Goal: Transaction & Acquisition: Book appointment/travel/reservation

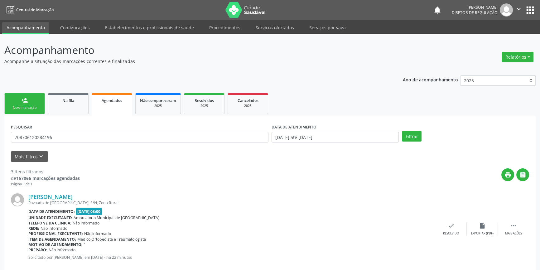
click at [21, 106] on div "Nova marcação" at bounding box center [24, 107] width 31 height 5
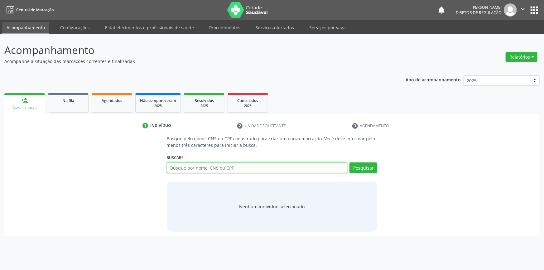
click at [207, 171] on input "text" at bounding box center [257, 167] width 181 height 11
type input "704706793422430"
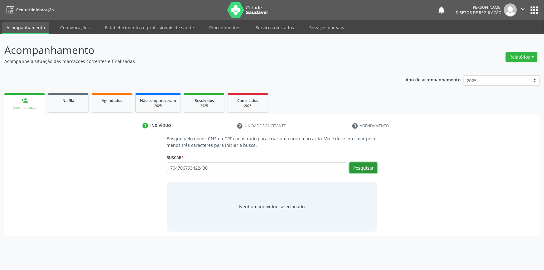
click at [371, 168] on button "Pesquisar" at bounding box center [364, 167] width 28 height 11
type input "704706793422430"
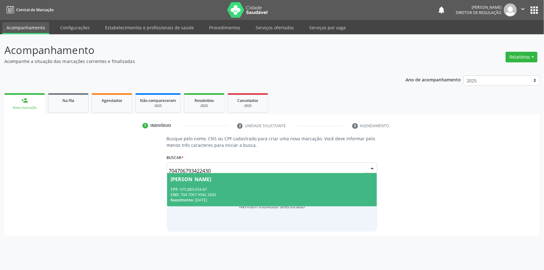
click at [248, 188] on div "CPF: 075.883.054-87" at bounding box center [272, 189] width 203 height 5
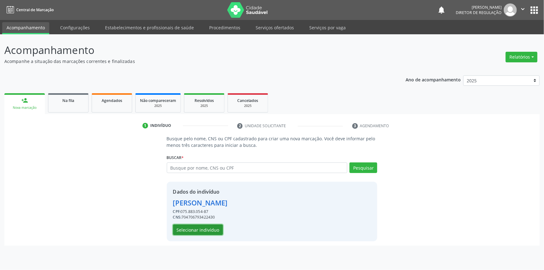
click at [209, 229] on button "Selecionar indivíduo" at bounding box center [198, 230] width 50 height 11
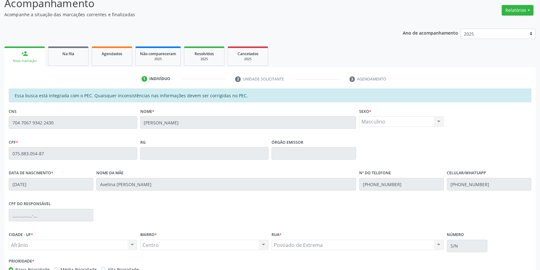
scroll to position [85, 0]
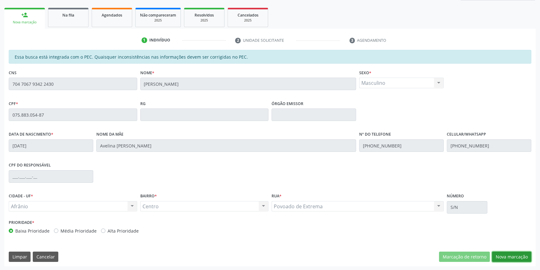
click at [503, 255] on button "Nova marcação" at bounding box center [511, 257] width 39 height 11
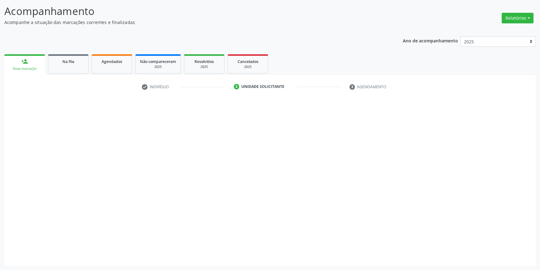
scroll to position [38, 0]
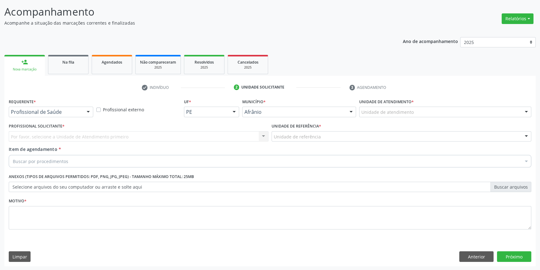
drag, startPoint x: 391, startPoint y: 113, endPoint x: 379, endPoint y: 193, distance: 81.1
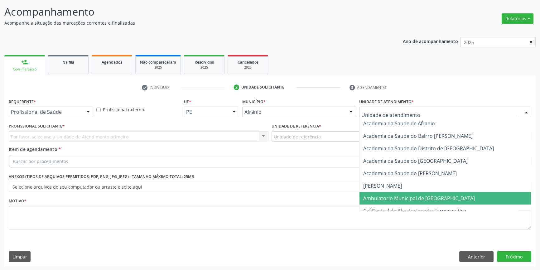
click at [379, 197] on span "Ambulatorio Municipal de [GEOGRAPHIC_DATA]" at bounding box center [419, 198] width 112 height 7
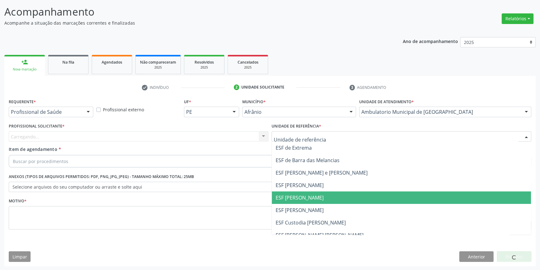
click at [308, 194] on span "ESF [PERSON_NAME]" at bounding box center [300, 197] width 48 height 7
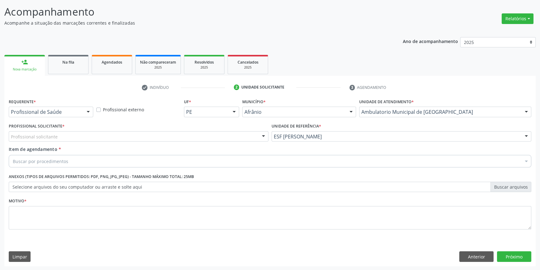
click at [209, 137] on div "Profissional solicitante" at bounding box center [139, 136] width 260 height 11
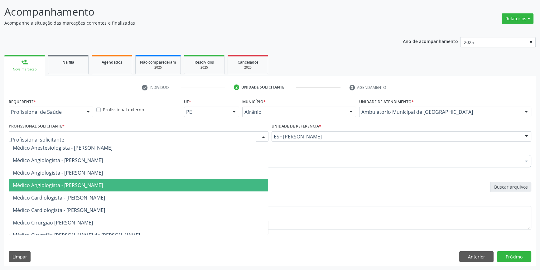
type input "R"
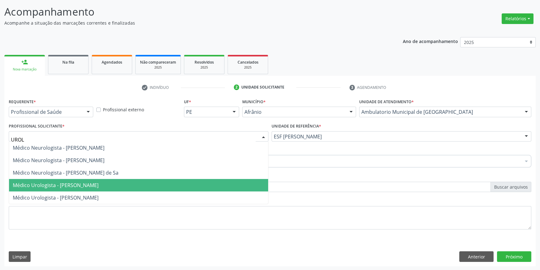
type input "UROLO"
click at [94, 186] on span "Médico Urologista - [PERSON_NAME]" at bounding box center [56, 185] width 86 height 7
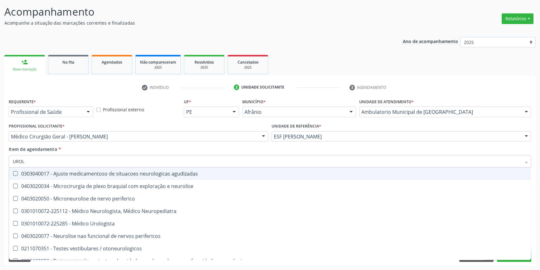
type input "UROLO"
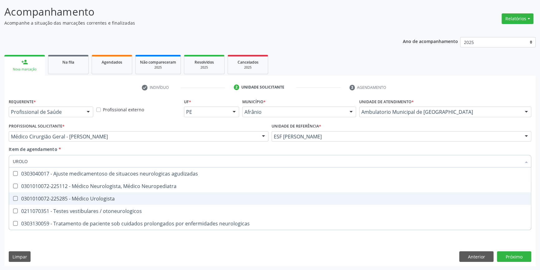
click at [93, 196] on div "0301010072-225285 - Médico Urologista" at bounding box center [270, 198] width 514 height 5
checkbox Urologista "true"
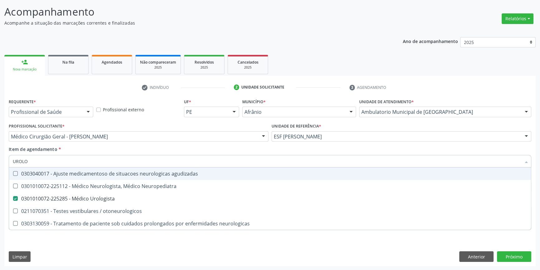
click at [109, 146] on div "Item de agendamento * UROLO Desfazer seleção 0303040017 - Ajuste medicamentoso …" at bounding box center [270, 156] width 523 height 20
checkbox Neuropediatra "true"
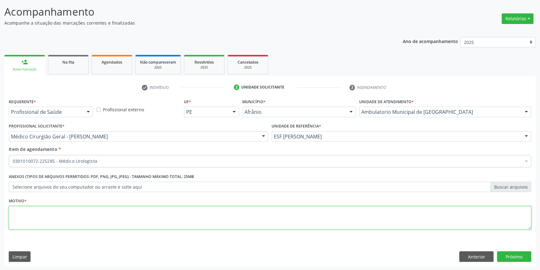
click at [69, 215] on textarea at bounding box center [270, 218] width 523 height 24
type textarea "'"
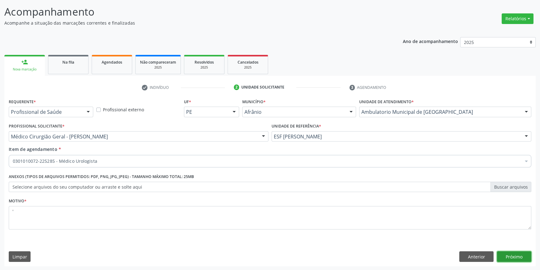
click at [507, 254] on button "Próximo" at bounding box center [514, 256] width 34 height 11
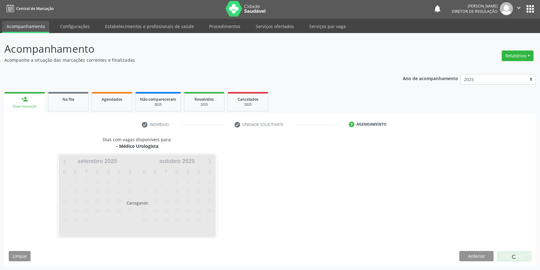
scroll to position [1, 0]
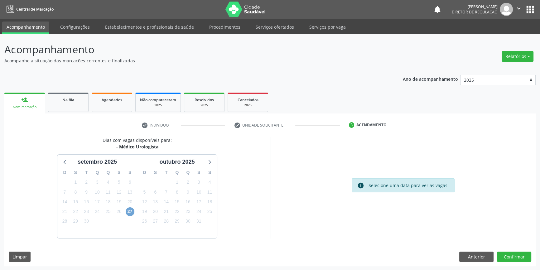
click at [131, 211] on span "27" at bounding box center [130, 211] width 9 height 9
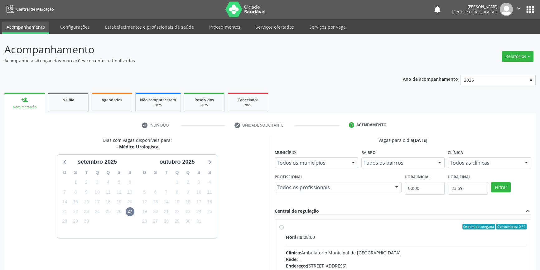
click at [285, 232] on div "Ordem de chegada Consumidos: 0 / 1 Horário: 08:00 Clínica: Ambulatorio Municipa…" at bounding box center [402, 272] width 247 height 96
radio input "true"
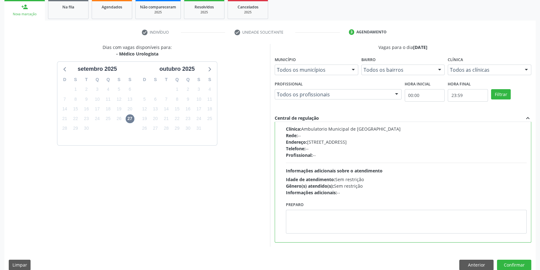
scroll to position [102, 0]
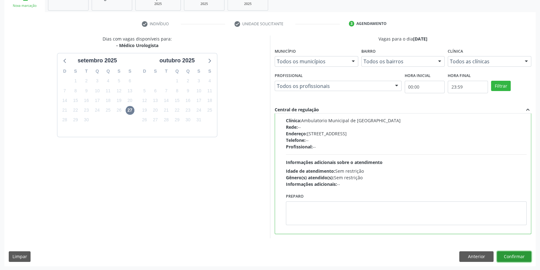
click at [513, 255] on button "Confirmar" at bounding box center [514, 256] width 34 height 11
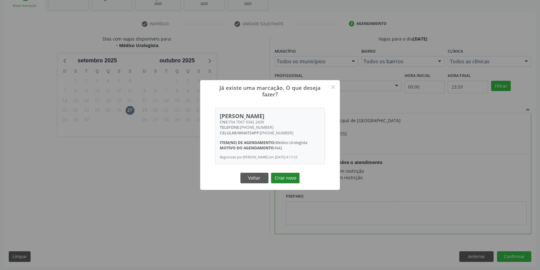
click at [293, 180] on button "Criar novo" at bounding box center [285, 178] width 29 height 11
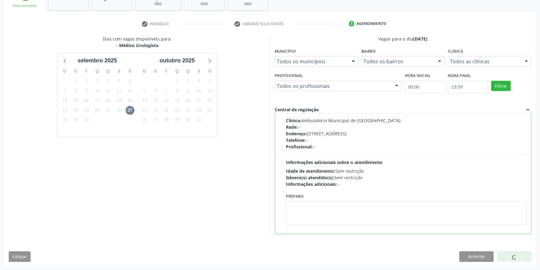
scroll to position [0, 0]
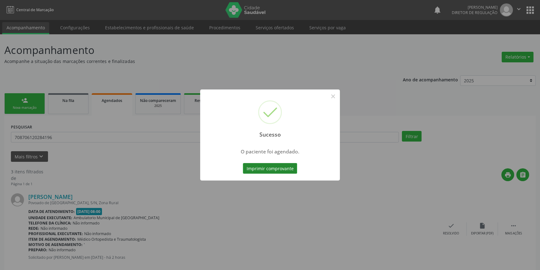
click at [285, 168] on button "Imprimir comprovante" at bounding box center [270, 168] width 54 height 11
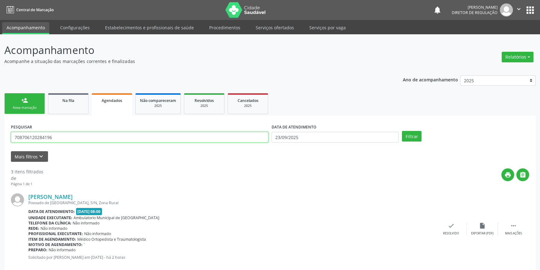
drag, startPoint x: 99, startPoint y: 134, endPoint x: 0, endPoint y: 138, distance: 98.6
click at [0, 138] on div "Acompanhamento Acompanhe a situação das marcações correntes e finalizadas Relat…" at bounding box center [270, 242] width 540 height 417
type input "JOSE"
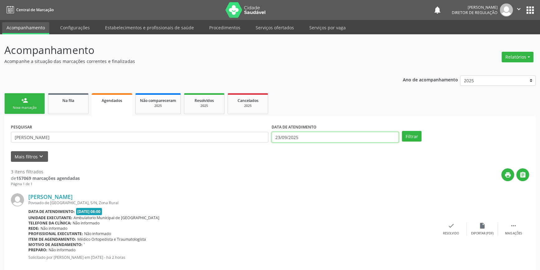
click at [283, 140] on input "23/09/2025" at bounding box center [335, 137] width 127 height 11
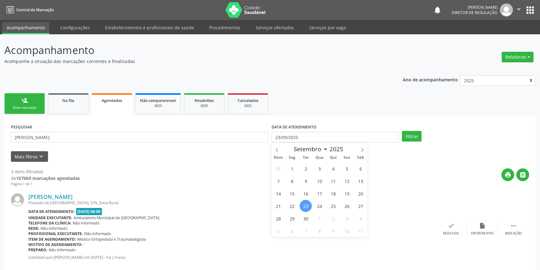
click at [306, 202] on span "23" at bounding box center [306, 206] width 12 height 12
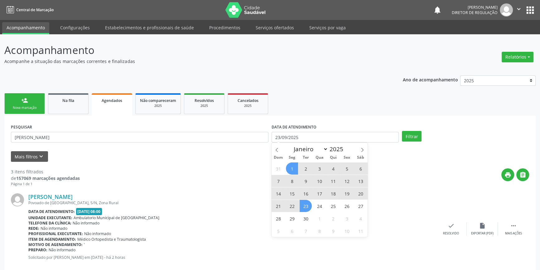
click at [287, 167] on span "1" at bounding box center [292, 168] width 12 height 12
select select "8"
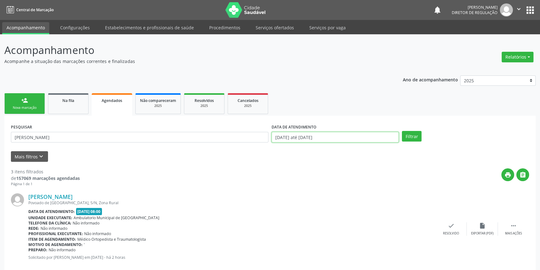
click at [335, 141] on body "Central de Marcação notifications Maria Aparecida Rodrigues da Silva Diretor de…" at bounding box center [270, 135] width 540 height 270
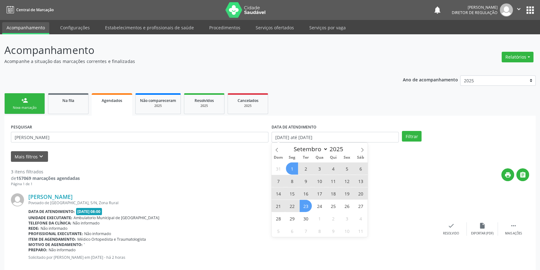
click at [292, 167] on span "1" at bounding box center [292, 168] width 12 height 12
type input "01/09/2025"
click at [307, 213] on span "30" at bounding box center [306, 218] width 12 height 12
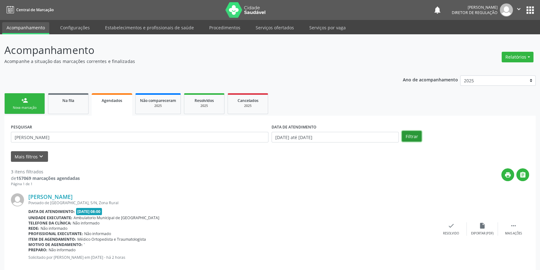
click at [412, 137] on button "Filtrar" at bounding box center [412, 136] width 20 height 11
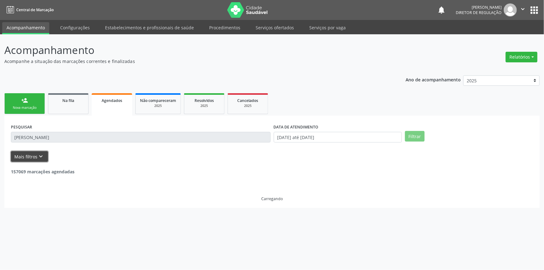
click at [34, 158] on button "Mais filtros keyboard_arrow_down" at bounding box center [29, 156] width 37 height 11
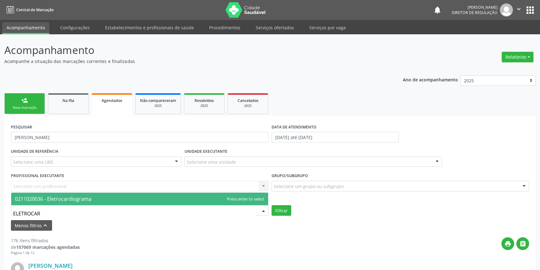
type input "ELETROCAR"
click at [47, 189] on div "UNIDADE DE REFERÊNCIA Selecione uma UBS Todas as UBS ESF de Extrema ESF de Barr…" at bounding box center [269, 181] width 521 height 69
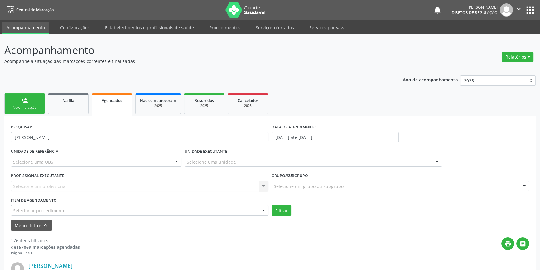
drag, startPoint x: 45, startPoint y: 201, endPoint x: 41, endPoint y: 205, distance: 5.7
click at [43, 202] on label "Item de agendamento" at bounding box center [34, 201] width 46 height 10
click at [41, 205] on div "Selecionar procedimento" at bounding box center [140, 210] width 258 height 11
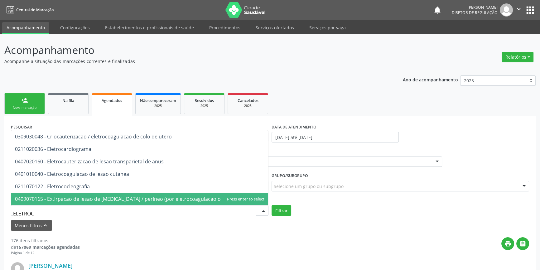
type input "ELETROCA"
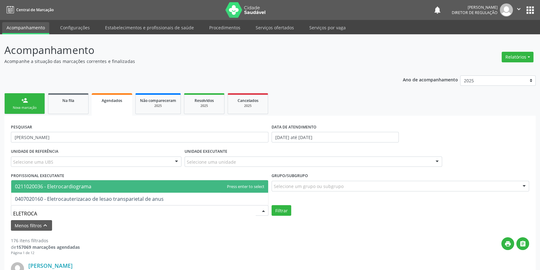
click at [55, 188] on span "0211020036 - Eletrocardiograma" at bounding box center [53, 186] width 76 height 7
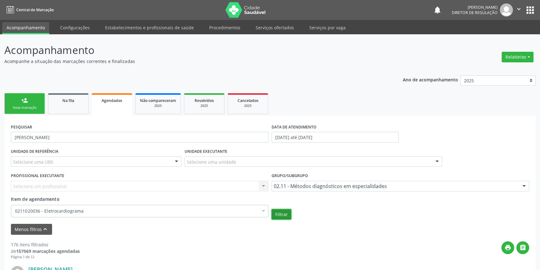
click at [285, 216] on button "Filtrar" at bounding box center [282, 214] width 20 height 11
click at [115, 100] on span "Agendados" at bounding box center [112, 100] width 21 height 5
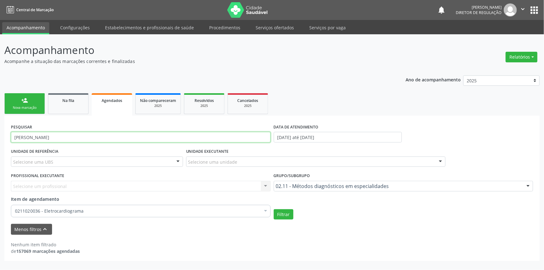
drag, startPoint x: 55, startPoint y: 136, endPoint x: 0, endPoint y: 137, distance: 55.2
click at [0, 137] on div "Acompanhamento Acompanhe a situação das marcações correntes e finalizadas Relat…" at bounding box center [272, 152] width 544 height 236
type input "704706793422430"
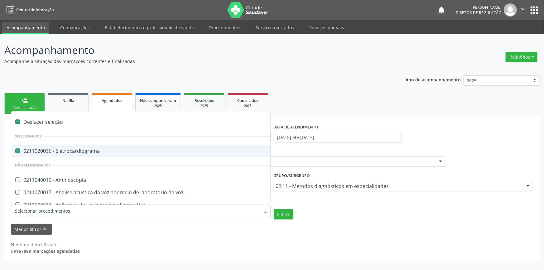
click at [78, 151] on div "0211020036 - Eletrocardiograma" at bounding box center [155, 150] width 281 height 5
checkbox Eletrocardiograma "false"
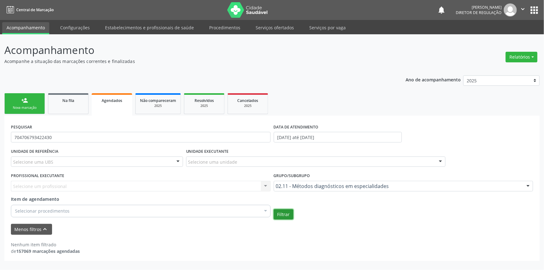
click at [280, 212] on button "Filtrar" at bounding box center [284, 214] width 20 height 11
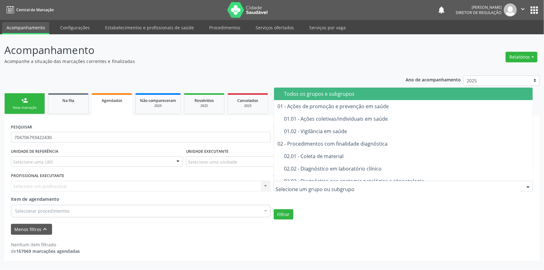
click at [293, 89] on span "Todos os grupos e subgrupos" at bounding box center [403, 94] width 259 height 12
click at [280, 211] on button "Filtrar" at bounding box center [284, 214] width 20 height 11
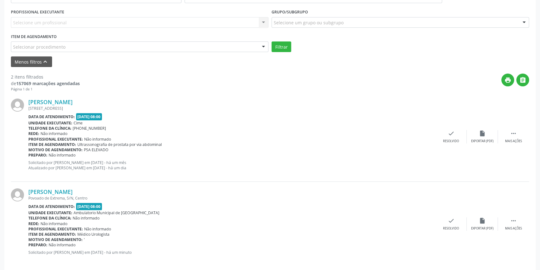
scroll to position [170, 0]
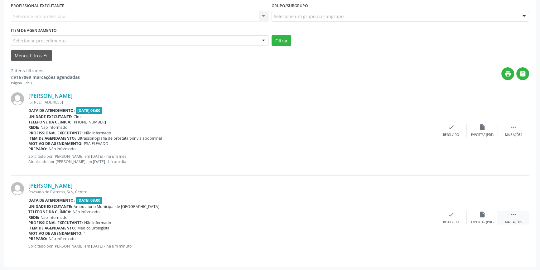
click at [516, 213] on icon "" at bounding box center [513, 214] width 7 height 7
click at [394, 214] on div "print Imprimir" at bounding box center [388, 217] width 31 height 13
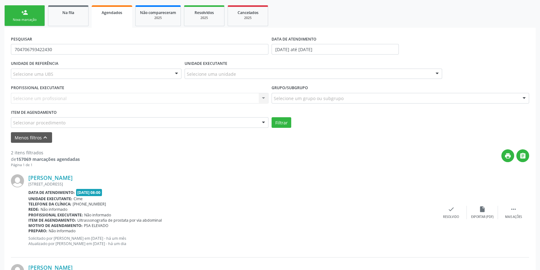
scroll to position [85, 0]
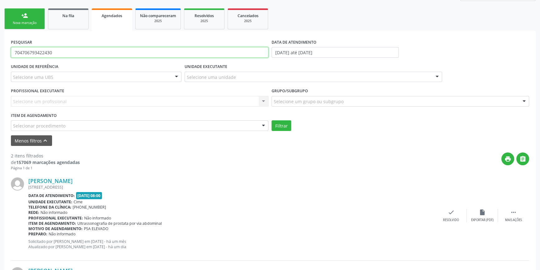
drag, startPoint x: 83, startPoint y: 53, endPoint x: 0, endPoint y: 56, distance: 82.7
click at [0, 56] on div "Acompanhamento Acompanhe a situação das marcações correntes e finalizadas Relat…" at bounding box center [270, 152] width 540 height 407
type input "TANIA TELES"
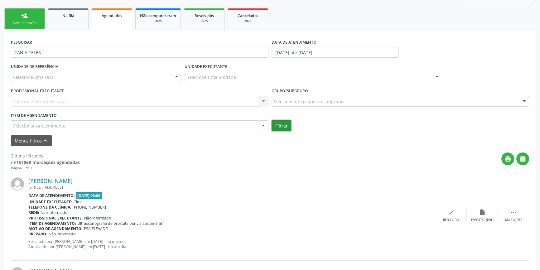
click at [279, 127] on button "Filtrar" at bounding box center [282, 125] width 20 height 11
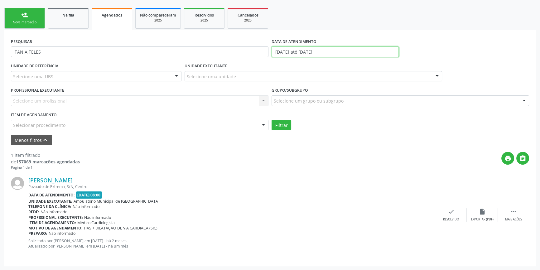
click at [318, 56] on input "01/09/2025 até 30/09/2025" at bounding box center [335, 51] width 127 height 11
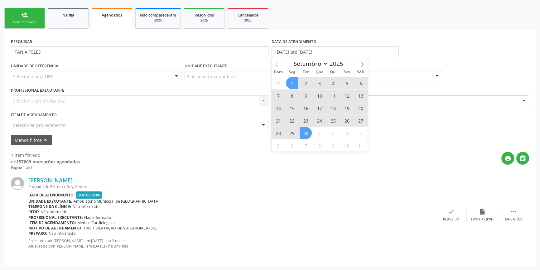
click at [310, 133] on span "30" at bounding box center [306, 133] width 12 height 12
type input "30/09/2025"
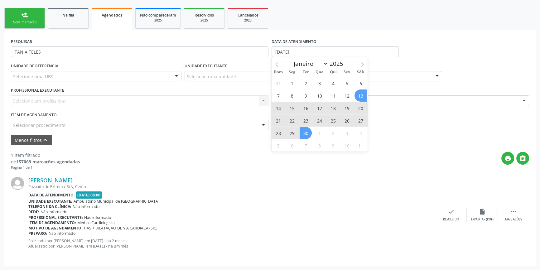
click at [364, 65] on icon at bounding box center [362, 64] width 4 height 4
select select "9"
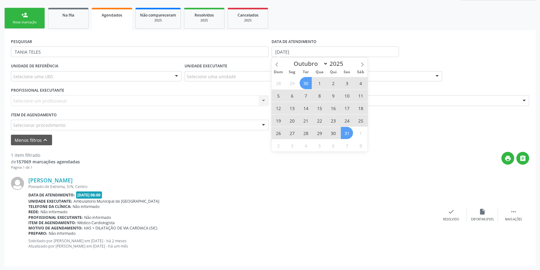
click at [345, 128] on span "31" at bounding box center [347, 133] width 12 height 12
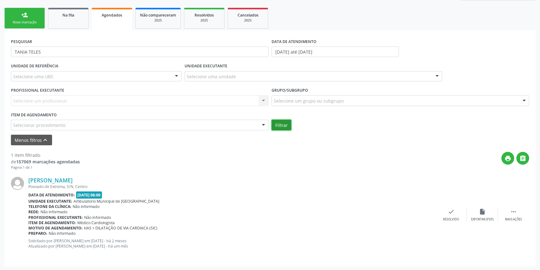
click at [286, 124] on button "Filtrar" at bounding box center [282, 125] width 20 height 11
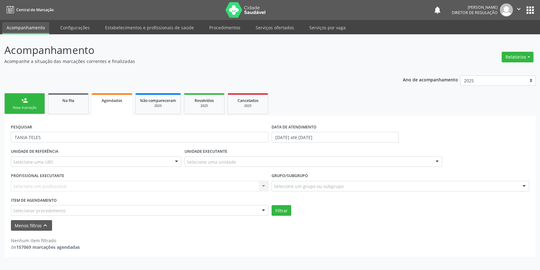
scroll to position [0, 0]
click at [281, 213] on button "Filtrar" at bounding box center [284, 210] width 20 height 11
click at [302, 132] on div "DATA DE ATENDIMENTO 30/09/2025 até 31/10/2025" at bounding box center [338, 132] width 128 height 20
click at [302, 135] on input "30/09/2025 até 31/10/2025" at bounding box center [338, 137] width 128 height 11
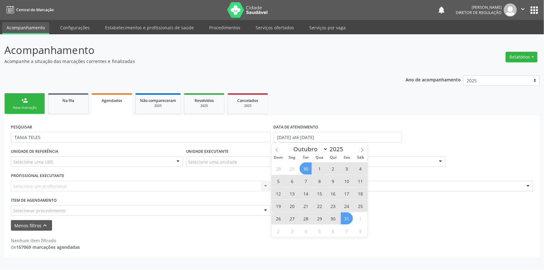
click at [278, 152] on span at bounding box center [277, 148] width 11 height 11
select select "8"
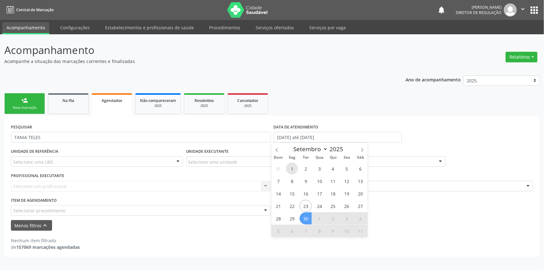
click at [290, 169] on span "1" at bounding box center [292, 168] width 12 height 12
type input "01/09/2025"
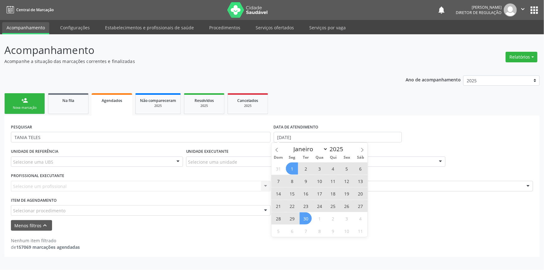
drag, startPoint x: 307, startPoint y: 217, endPoint x: 340, endPoint y: 158, distance: 67.3
click at [307, 217] on span "30" at bounding box center [306, 218] width 12 height 12
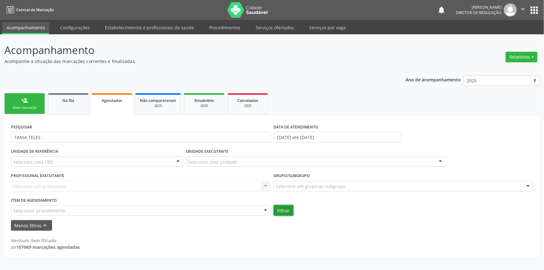
click at [292, 211] on button "Filtrar" at bounding box center [284, 210] width 20 height 11
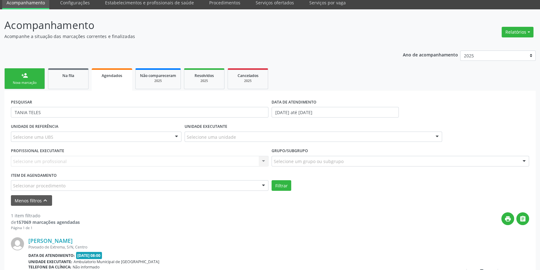
scroll to position [85, 0]
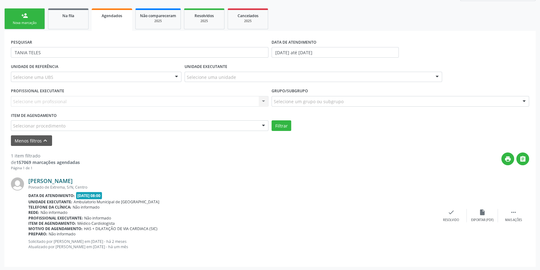
click at [73, 181] on link "[PERSON_NAME]" at bounding box center [50, 180] width 44 height 7
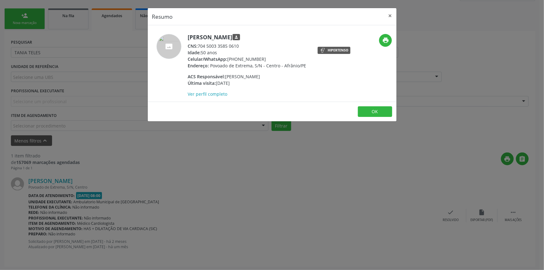
drag, startPoint x: 241, startPoint y: 51, endPoint x: 199, endPoint y: 52, distance: 42.1
click at [199, 49] on div "CNS: 704 5003 3585 0610" at bounding box center [247, 46] width 118 height 7
copy div "704 5003 3585 0610"
click at [65, 37] on div "Resumo × Tânia Teles de Albuquerque de Sousa person CNS: 704 5003 3585 0610 Ida…" at bounding box center [272, 135] width 544 height 270
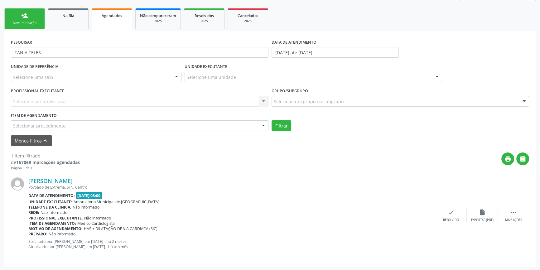
click at [28, 27] on link "person_add Nova marcação" at bounding box center [24, 18] width 41 height 21
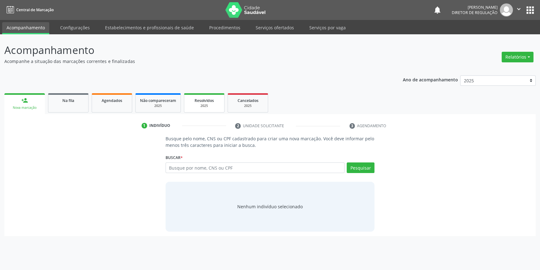
scroll to position [0, 0]
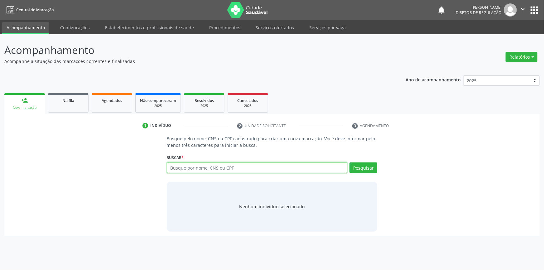
click at [220, 171] on input "text" at bounding box center [257, 167] width 181 height 11
paste input "704 5003 3585 0610"
type input "704 5003 3585 0610"
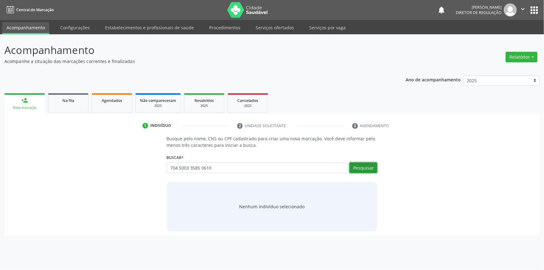
click at [364, 168] on button "Pesquisar" at bounding box center [364, 167] width 28 height 11
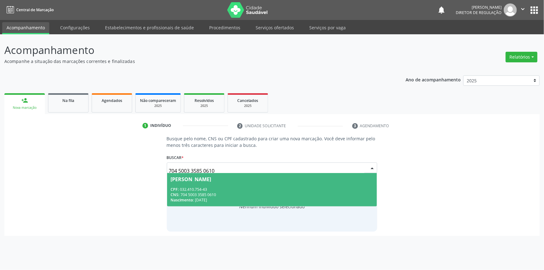
click at [218, 188] on div "CPF: 032.410.754-43" at bounding box center [272, 189] width 203 height 5
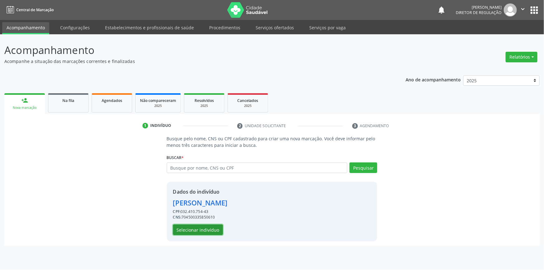
click at [206, 228] on button "Selecionar indivíduo" at bounding box center [198, 230] width 50 height 11
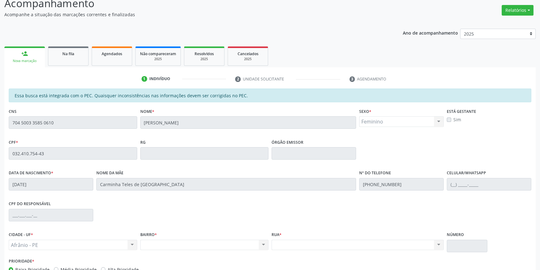
scroll to position [85, 0]
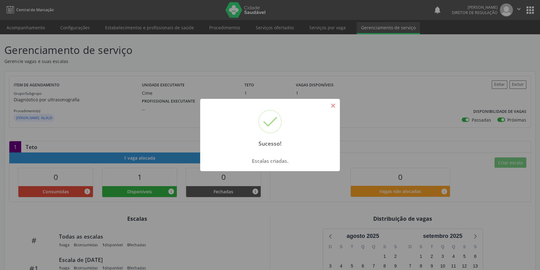
click at [333, 104] on button "×" at bounding box center [333, 105] width 11 height 11
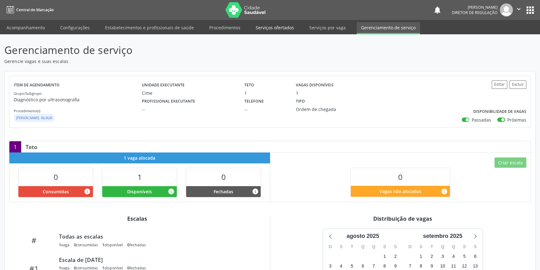
click at [272, 31] on link "Serviços ofertados" at bounding box center [274, 27] width 47 height 11
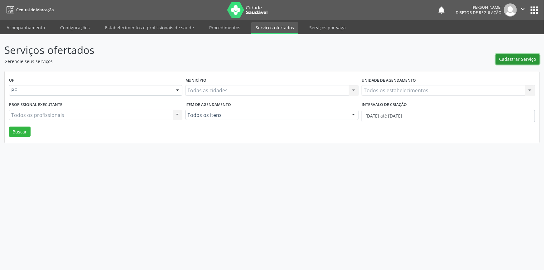
click at [512, 62] on button "Cadastrar Serviço" at bounding box center [518, 59] width 44 height 11
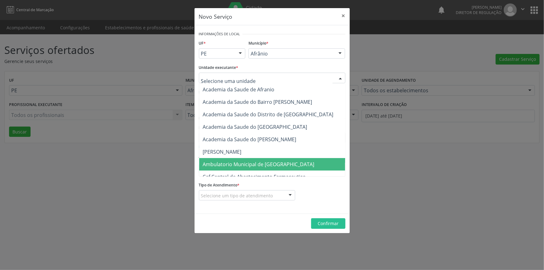
click at [234, 164] on span "Ambulatorio Municipal de [GEOGRAPHIC_DATA]" at bounding box center [259, 164] width 112 height 7
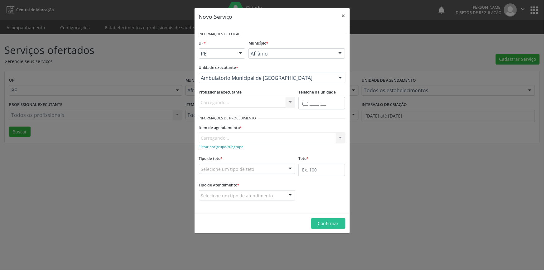
click at [230, 140] on div "Item de agendamento * Carregando... No elements found. Consider changing the se…" at bounding box center [272, 133] width 147 height 20
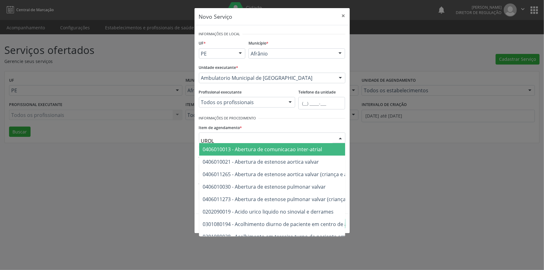
type input "UROLO"
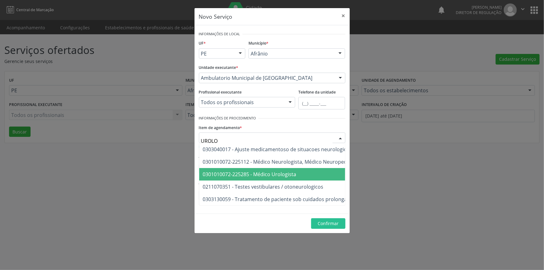
click at [278, 169] on span "0301010072-225285 - Médico Urologista" at bounding box center [317, 174] width 236 height 12
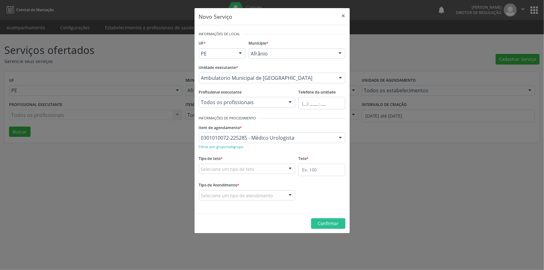
click at [268, 172] on div "Selecione um tipo de teto" at bounding box center [247, 169] width 97 height 11
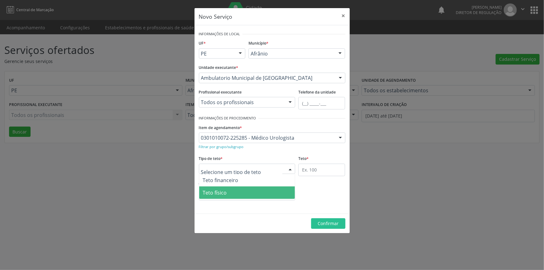
click at [251, 187] on span "Teto físico" at bounding box center [247, 192] width 96 height 12
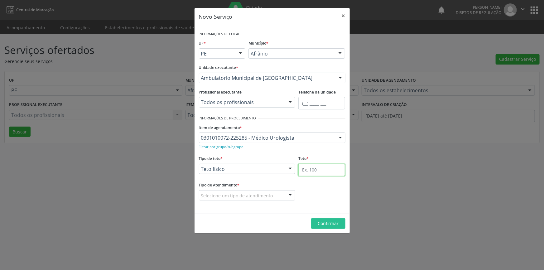
click at [322, 169] on input "text" at bounding box center [321, 170] width 47 height 12
type input "1"
drag, startPoint x: 258, startPoint y: 192, endPoint x: 254, endPoint y: 195, distance: 4.8
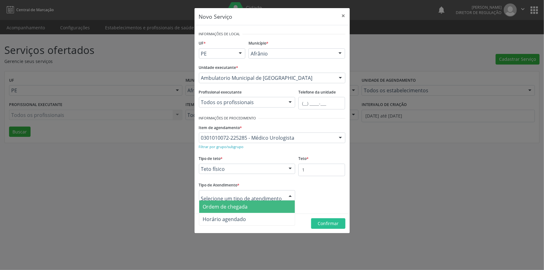
click at [232, 205] on span "Ordem de chegada" at bounding box center [225, 206] width 45 height 7
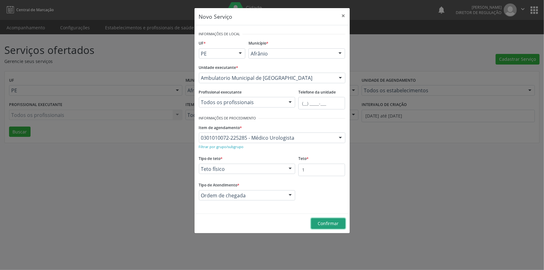
click at [331, 222] on span "Confirmar" at bounding box center [328, 223] width 21 height 6
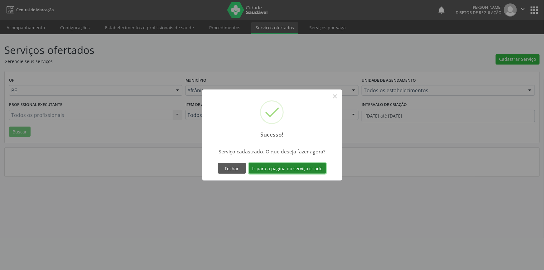
click at [275, 171] on button "Ir para a página do serviço criado" at bounding box center [287, 168] width 77 height 11
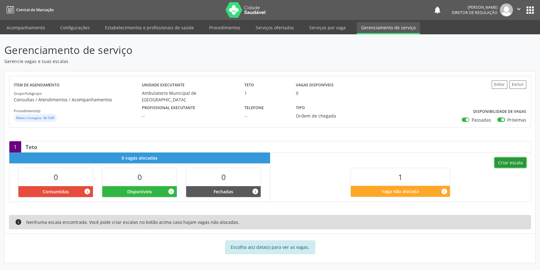
click at [508, 163] on button "Criar escala" at bounding box center [511, 162] width 32 height 11
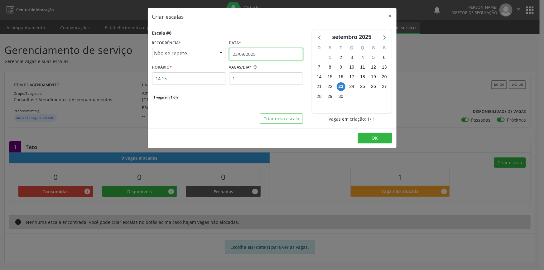
click at [274, 56] on input "23/09/2025" at bounding box center [266, 54] width 74 height 12
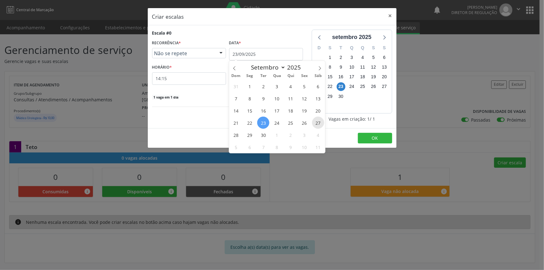
click at [315, 121] on span "27" at bounding box center [318, 123] width 12 height 12
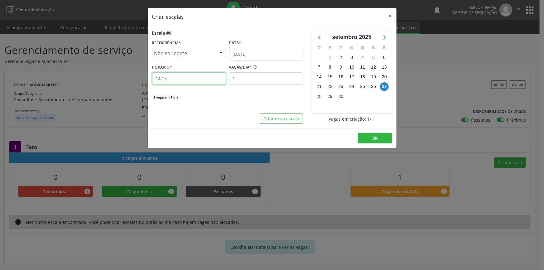
click at [194, 77] on input "14:15" at bounding box center [189, 78] width 74 height 12
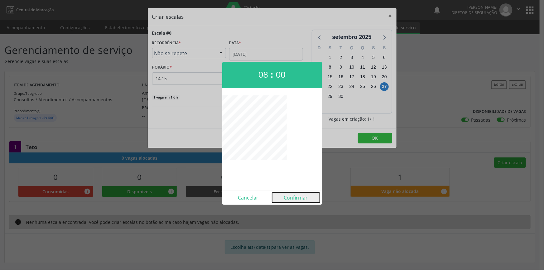
click at [292, 193] on button "Confirmar" at bounding box center [296, 198] width 48 height 10
type input "08:00"
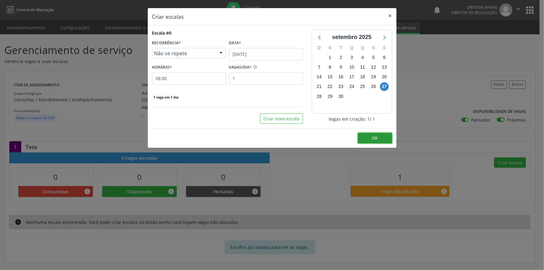
click at [369, 134] on button "OK" at bounding box center [375, 138] width 34 height 11
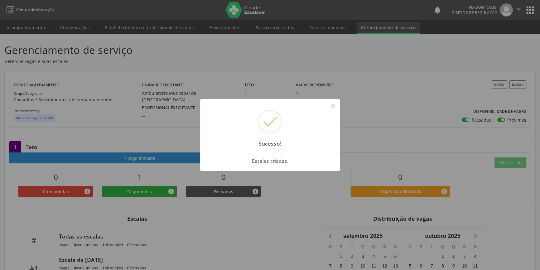
click at [111, 84] on div "Sucesso! × Escalas criadas. OK Cancel" at bounding box center [270, 135] width 540 height 270
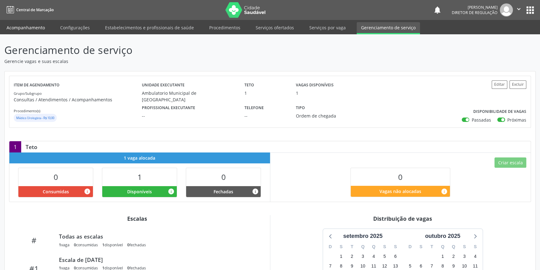
click at [41, 27] on link "Acompanhamento" at bounding box center [25, 27] width 47 height 11
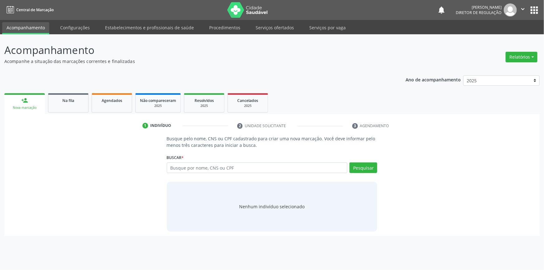
click at [68, 115] on div "1 Indivíduo 2 Unidade solicitante 3 Agendamento Busque pelo nome, CNS ou CPF ca…" at bounding box center [271, 175] width 535 height 122
click at [69, 110] on link "Na fila" at bounding box center [68, 102] width 41 height 19
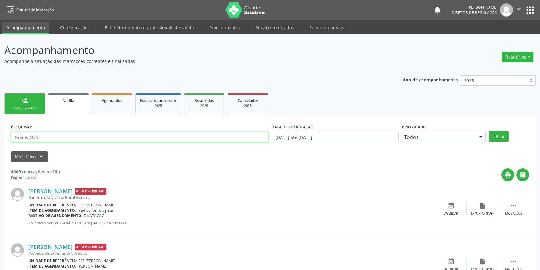
click at [119, 140] on input "text" at bounding box center [140, 137] width 258 height 11
paste input "Gilvan da Silva purificação"
type input "Gilvan da Silva purificação"
click at [498, 137] on button "Filtrar" at bounding box center [499, 136] width 20 height 11
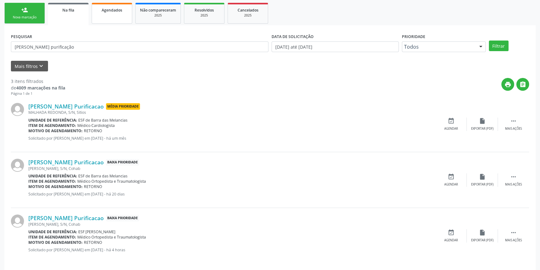
scroll to position [94, 0]
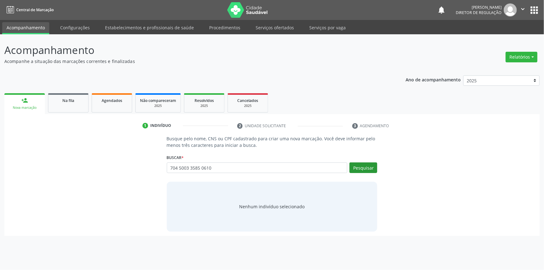
type input "704 5003 3585 0610"
click at [372, 167] on button "Pesquisar" at bounding box center [364, 167] width 28 height 11
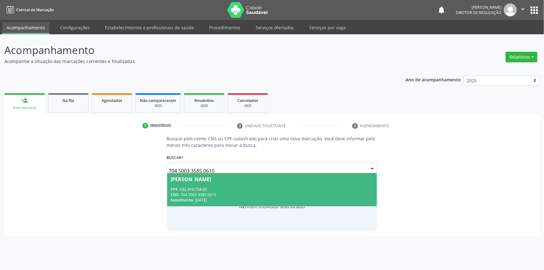
click at [256, 194] on div "CNS: 704 5003 3585 0610" at bounding box center [272, 194] width 203 height 5
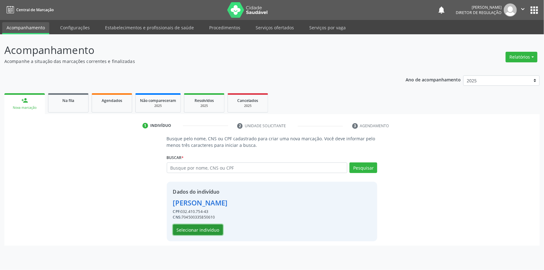
click at [201, 232] on button "Selecionar indivíduo" at bounding box center [198, 230] width 50 height 11
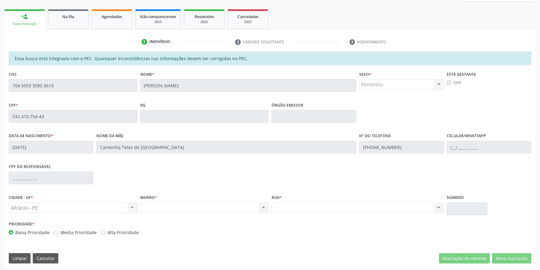
scroll to position [85, 0]
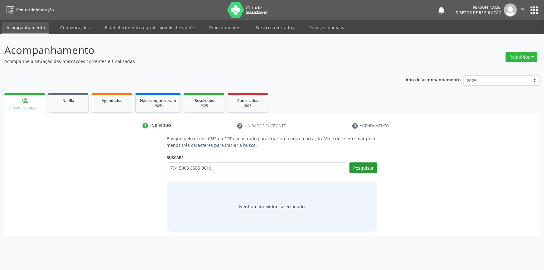
type input "704 5003 3585 0610"
click at [353, 168] on button "Pesquisar" at bounding box center [364, 167] width 28 height 11
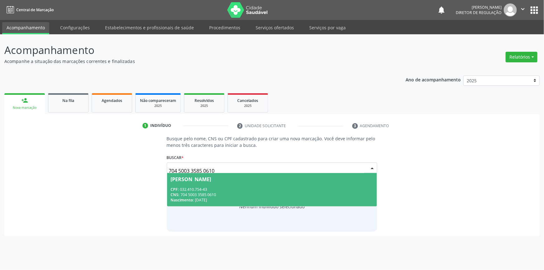
click at [255, 188] on div "CPF: 032.410.754-43" at bounding box center [272, 189] width 203 height 5
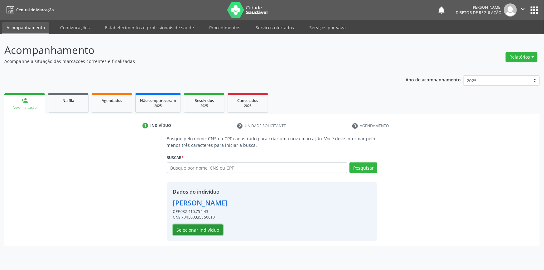
click at [201, 231] on button "Selecionar indivíduo" at bounding box center [198, 230] width 50 height 11
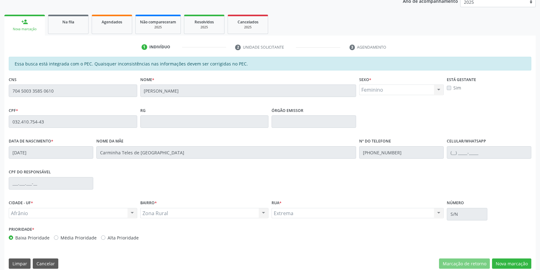
scroll to position [85, 0]
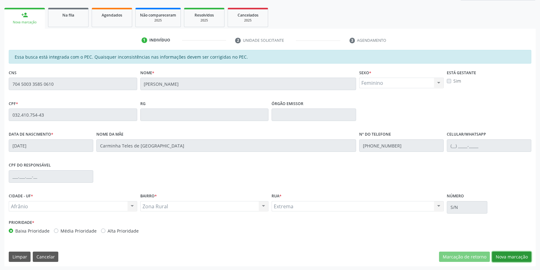
click at [524, 258] on button "Nova marcação" at bounding box center [511, 257] width 39 height 11
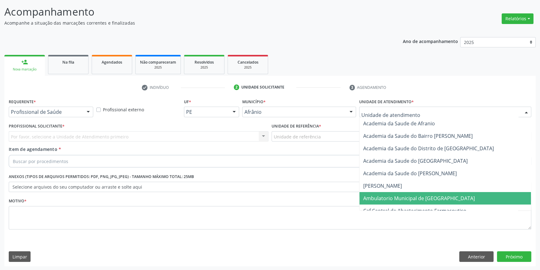
click at [390, 192] on span "Ambulatorio Municipal de [GEOGRAPHIC_DATA]" at bounding box center [445, 198] width 171 height 12
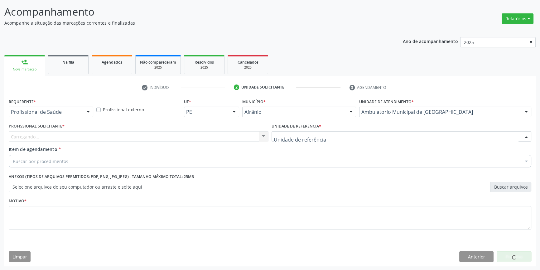
click at [321, 138] on div at bounding box center [402, 136] width 260 height 11
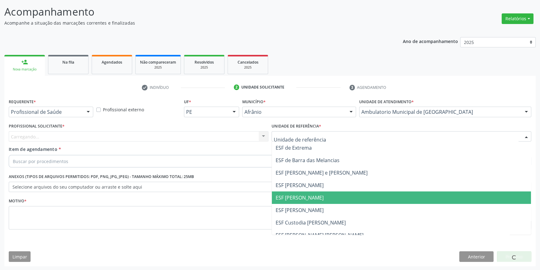
click at [312, 194] on span "ESF [PERSON_NAME]" at bounding box center [300, 197] width 48 height 7
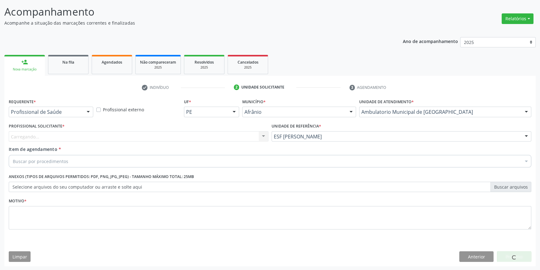
click at [240, 135] on div "Carregando... Nenhum resultado encontrado para: " " Não há nenhuma opção para s…" at bounding box center [139, 136] width 260 height 11
click at [236, 135] on div "Carregando... Nenhum resultado encontrado para: " " Não há nenhuma opção para s…" at bounding box center [139, 136] width 260 height 11
drag, startPoint x: 173, startPoint y: 138, endPoint x: 151, endPoint y: 140, distance: 21.9
click at [170, 138] on div "Profissional solicitante" at bounding box center [139, 136] width 260 height 11
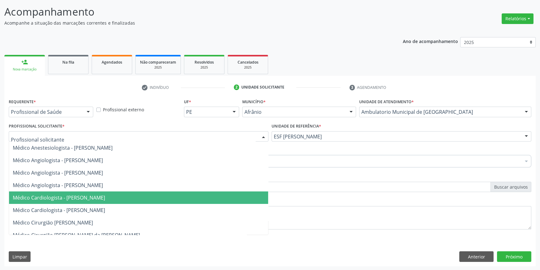
click at [98, 196] on span "Médico Cardiologista - [PERSON_NAME]" at bounding box center [59, 197] width 92 height 7
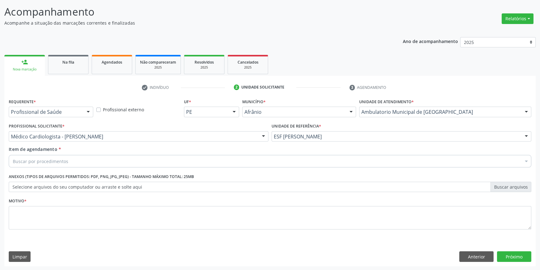
click at [78, 162] on div "Buscar por procedimentos" at bounding box center [270, 161] width 523 height 12
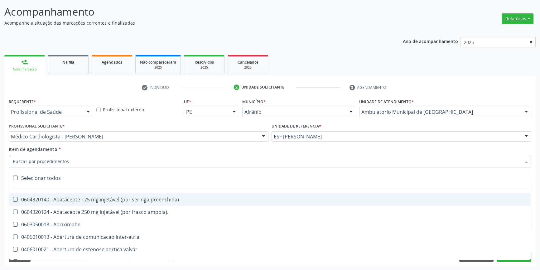
type input "C"
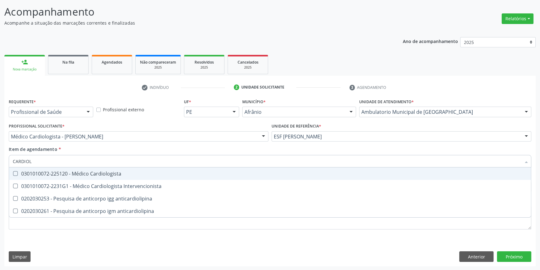
type input "CARDIOLO"
click at [81, 173] on div "0301010072-225120 - Médico Cardiologista" at bounding box center [270, 173] width 514 height 5
checkbox Cardiologista "true"
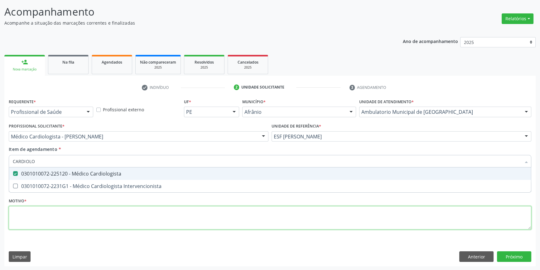
click at [90, 222] on div "Requerente * Profissional de Saúde Profissional de Saúde Paciente Nenhum result…" at bounding box center [270, 167] width 523 height 141
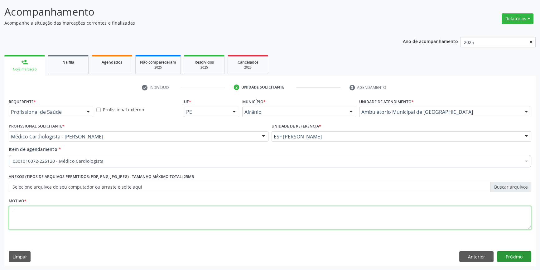
type textarea "'"
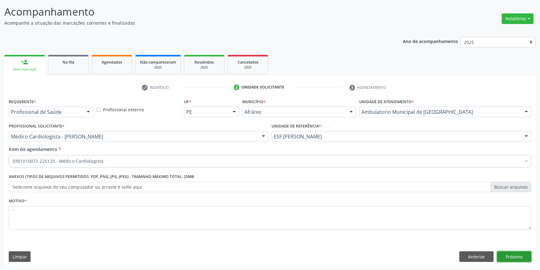
click at [515, 256] on button "Próximo" at bounding box center [514, 256] width 34 height 11
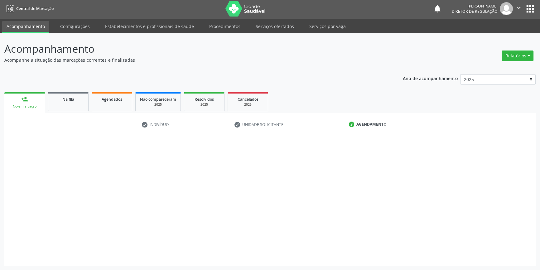
scroll to position [1, 0]
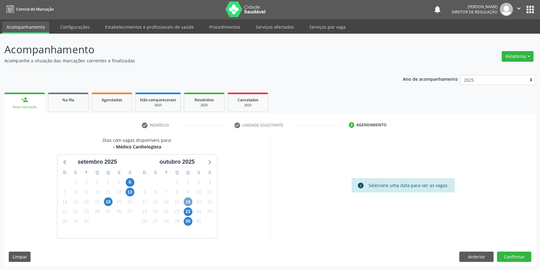
click at [190, 200] on span "16" at bounding box center [188, 201] width 9 height 9
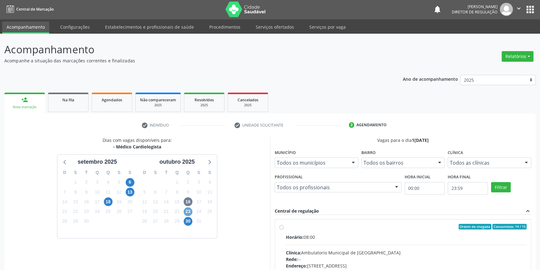
click at [186, 209] on span "23" at bounding box center [188, 211] width 9 height 9
click at [286, 224] on div "Ordem de chegada Consumidos: 13 / 15" at bounding box center [406, 227] width 241 height 6
click at [284, 224] on input "Ordem de chegada Consumidos: 13 / 15 Horário: 08:00 Clínica: Ambulatorio Munici…" at bounding box center [281, 227] width 4 height 6
radio input "true"
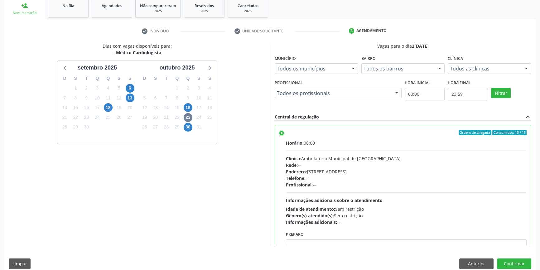
scroll to position [102, 0]
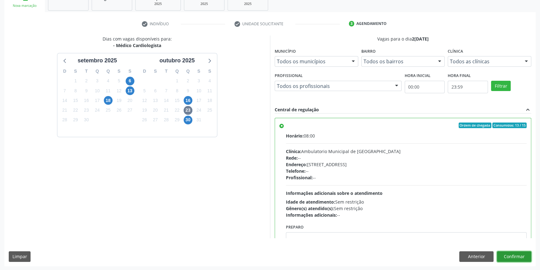
click at [512, 257] on button "Confirmar" at bounding box center [514, 256] width 34 height 11
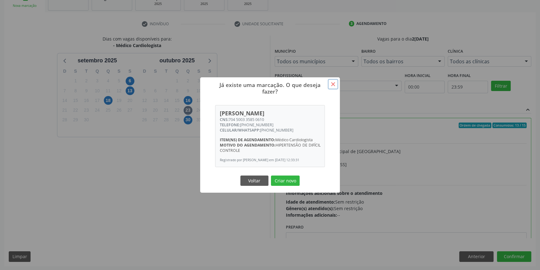
click at [331, 79] on button "×" at bounding box center [333, 84] width 11 height 11
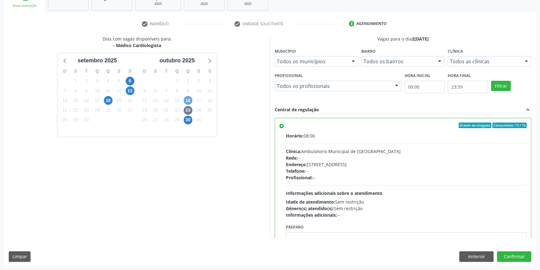
click at [186, 102] on span "16" at bounding box center [188, 100] width 9 height 9
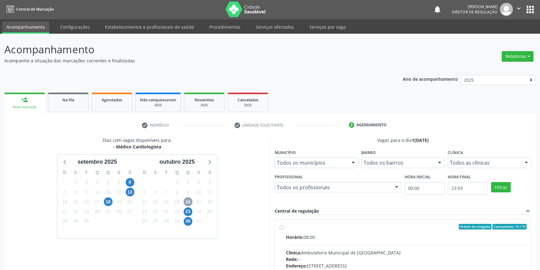
scroll to position [91, 0]
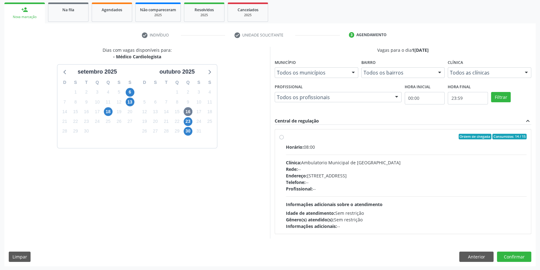
click at [303, 175] on span "Endereço:" at bounding box center [296, 176] width 21 height 6
click at [284, 139] on input "Ordem de chegada Consumidos: 14 / 15 Horário: 08:00 Clínica: Ambulatorio Munici…" at bounding box center [281, 137] width 4 height 6
radio input "true"
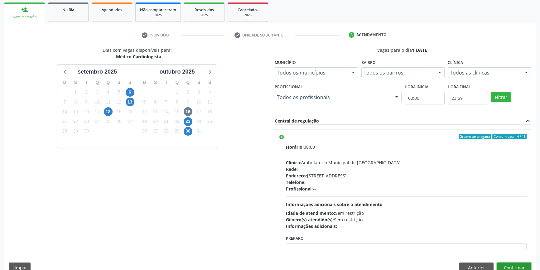
click at [516, 265] on button "Confirmar" at bounding box center [514, 268] width 34 height 11
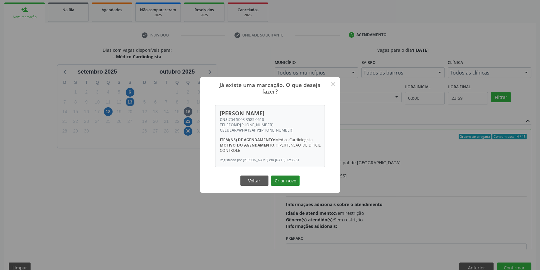
click at [287, 186] on button "Criar novo" at bounding box center [285, 181] width 29 height 11
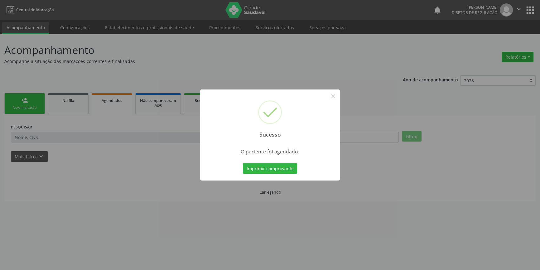
scroll to position [0, 0]
click at [292, 171] on button "Imprimir comprovante" at bounding box center [272, 168] width 54 height 11
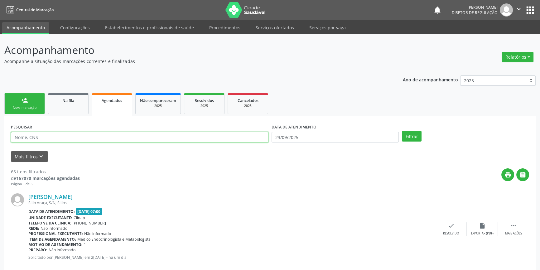
click at [59, 137] on input "text" at bounding box center [140, 137] width 258 height 11
type input "704108269850280"
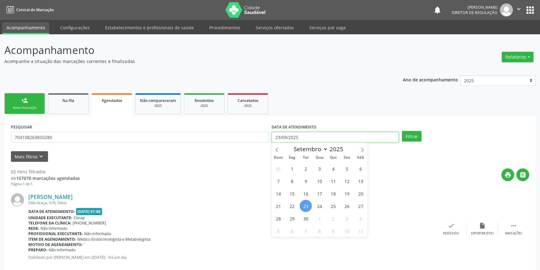
click at [339, 136] on input "23/09/2025" at bounding box center [335, 137] width 127 height 11
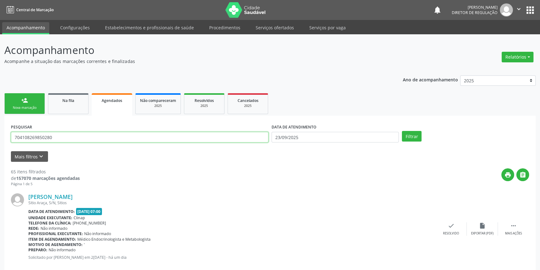
drag, startPoint x: 87, startPoint y: 140, endPoint x: 0, endPoint y: 137, distance: 87.4
click at [53, 95] on link "Na fila" at bounding box center [68, 103] width 41 height 21
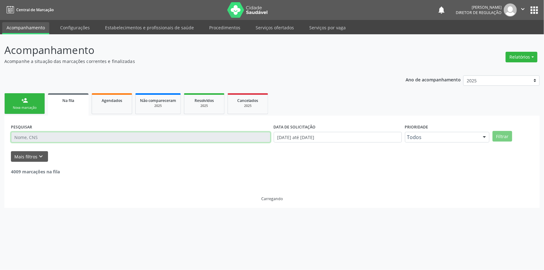
click at [67, 139] on input "text" at bounding box center [141, 137] width 260 height 11
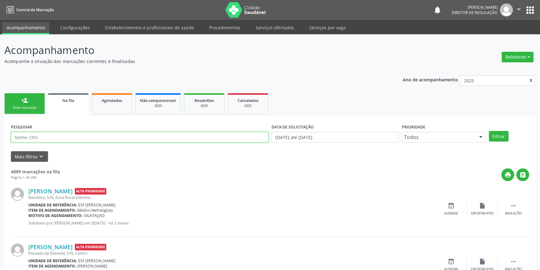
click at [67, 139] on input "text" at bounding box center [140, 137] width 258 height 11
paste input "704108269850280"
type input "704108269850280"
click at [498, 135] on button "Filtrar" at bounding box center [499, 136] width 20 height 11
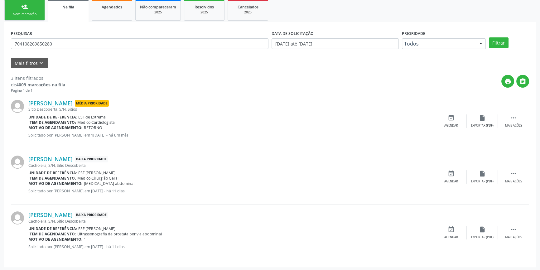
scroll to position [94, 0]
